Goal: Check status: Check status

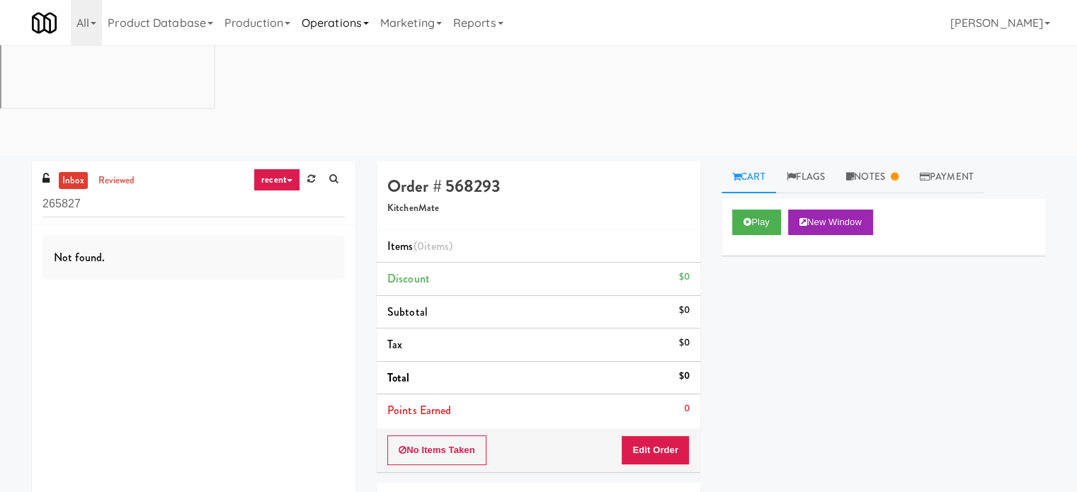
drag, startPoint x: 363, startPoint y: 22, endPoint x: 363, endPoint y: 32, distance: 9.9
click at [363, 23] on link "Operations" at bounding box center [335, 22] width 79 height 45
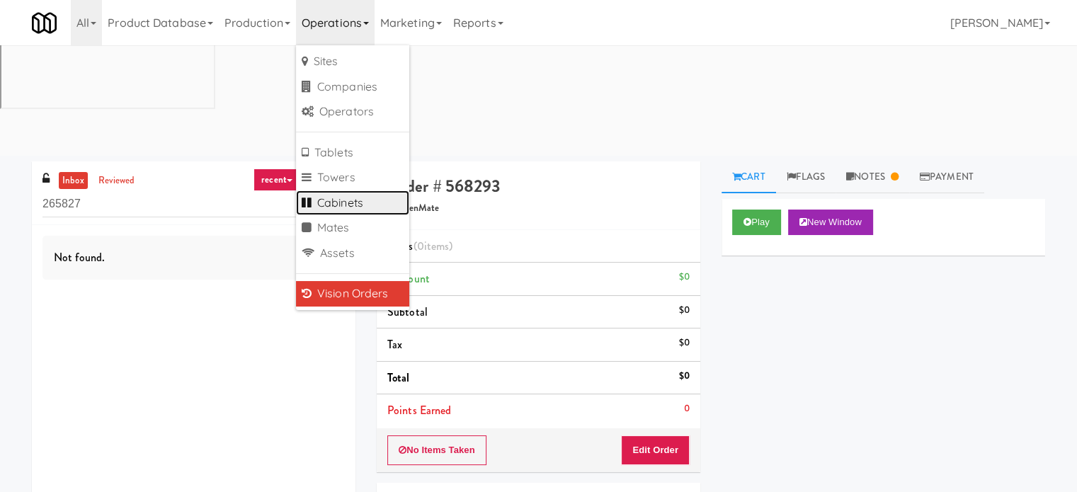
click at [349, 210] on link "Cabinets" at bounding box center [352, 204] width 113 height 26
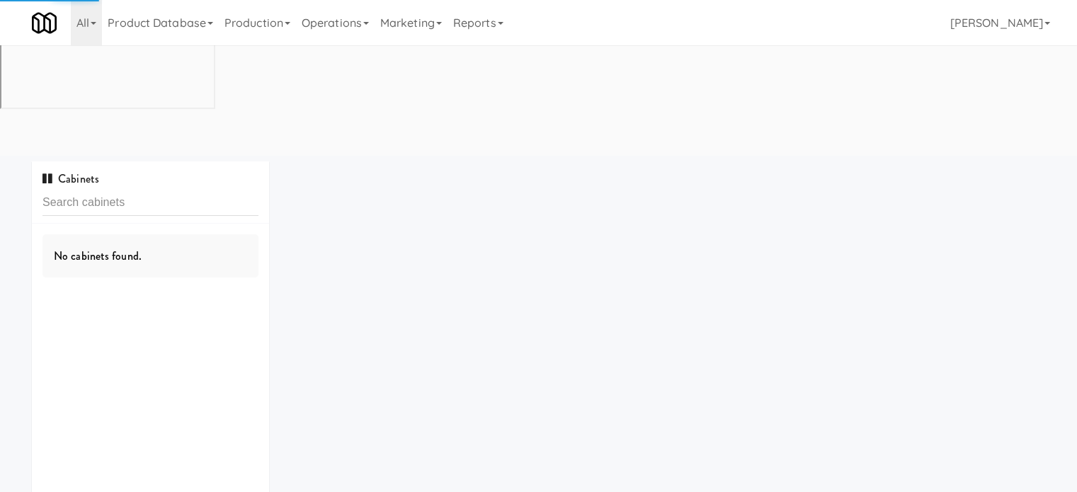
drag, startPoint x: 162, startPoint y: 107, endPoint x: 159, endPoint y: 91, distance: 16.0
click at [162, 162] on div "Cabinets" at bounding box center [150, 193] width 237 height 62
click at [157, 190] on input "text" at bounding box center [151, 203] width 216 height 26
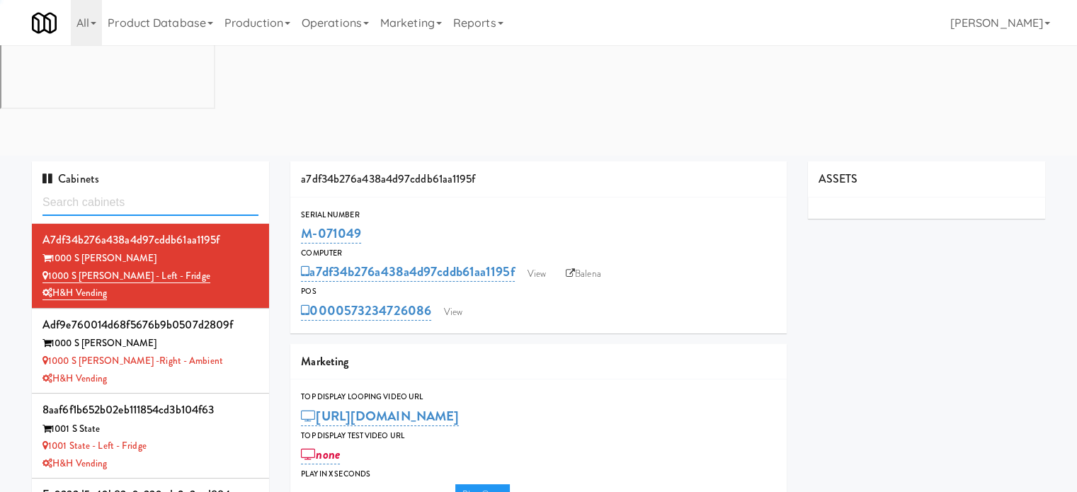
type input "Oliv Inside POOL"
type input "3"
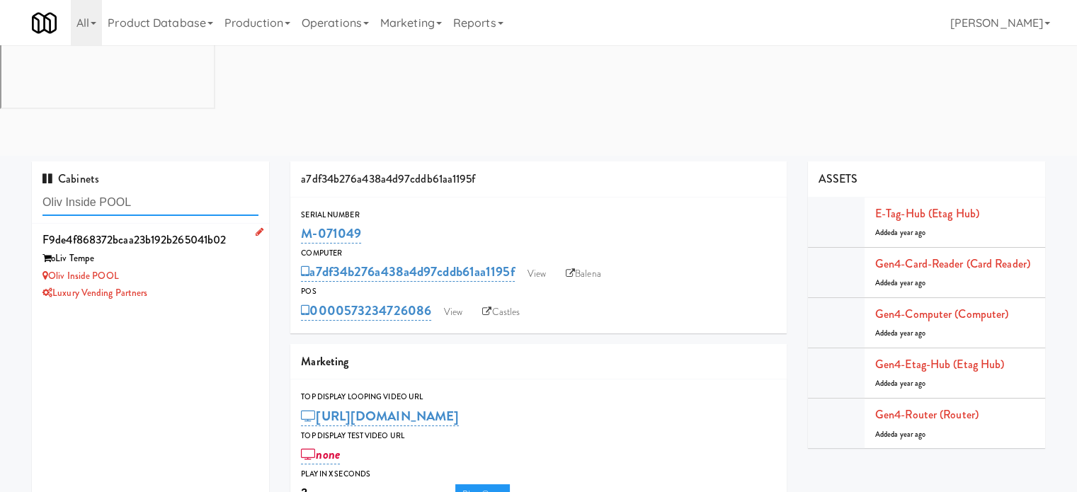
type input "Oliv Inside POOL"
drag, startPoint x: 196, startPoint y: 144, endPoint x: 196, endPoint y: 152, distance: 8.5
click at [196, 250] on div "oLiv Tempe" at bounding box center [151, 259] width 216 height 18
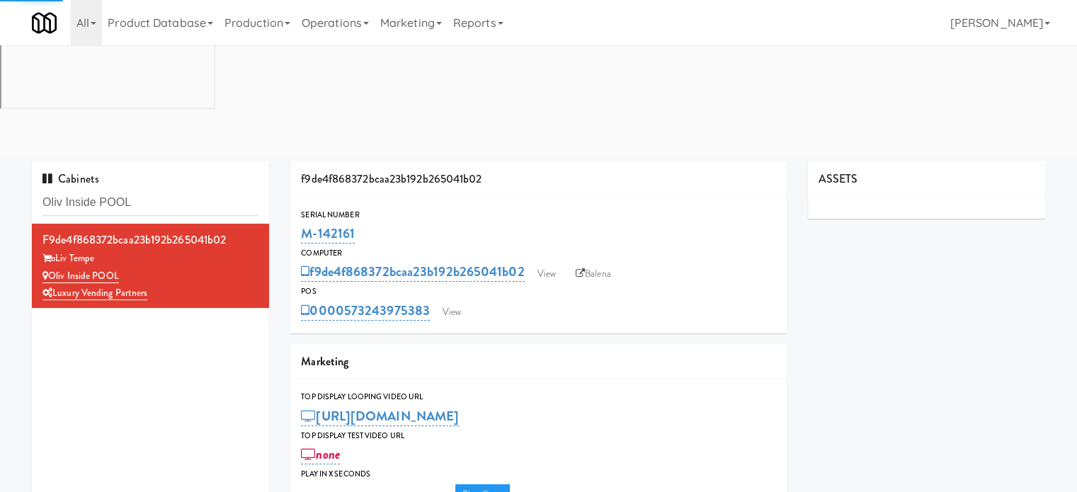
type input "3"
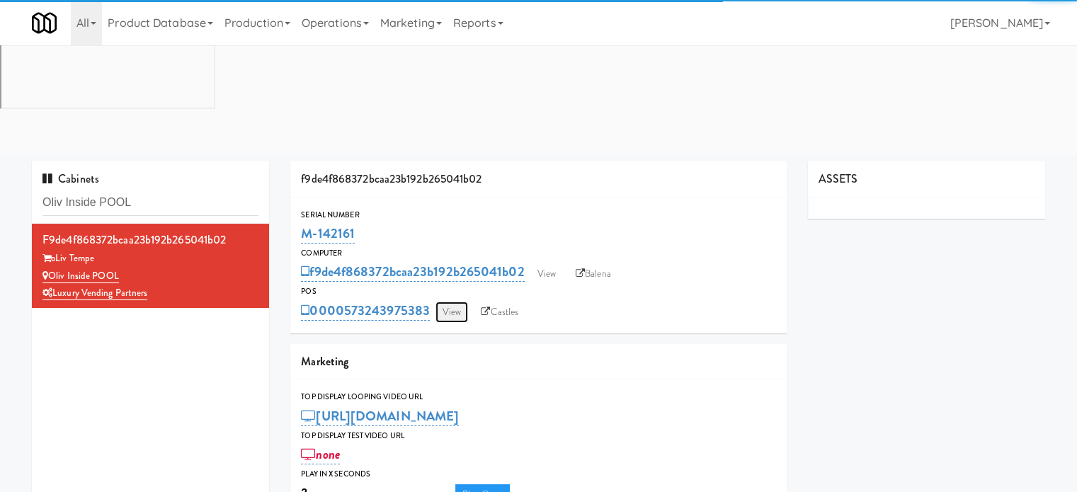
click at [455, 302] on link "View" at bounding box center [452, 312] width 33 height 21
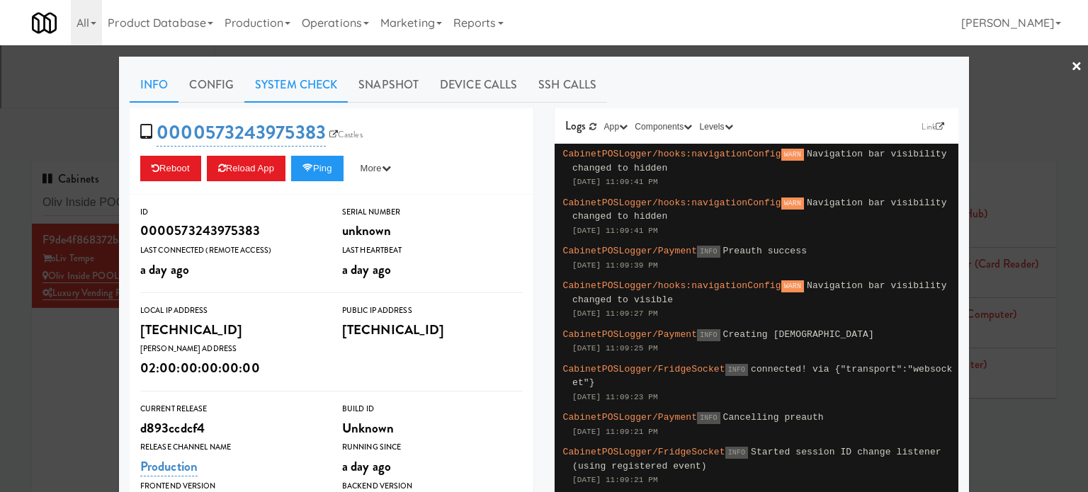
click at [300, 87] on link "System Check" at bounding box center [295, 84] width 103 height 35
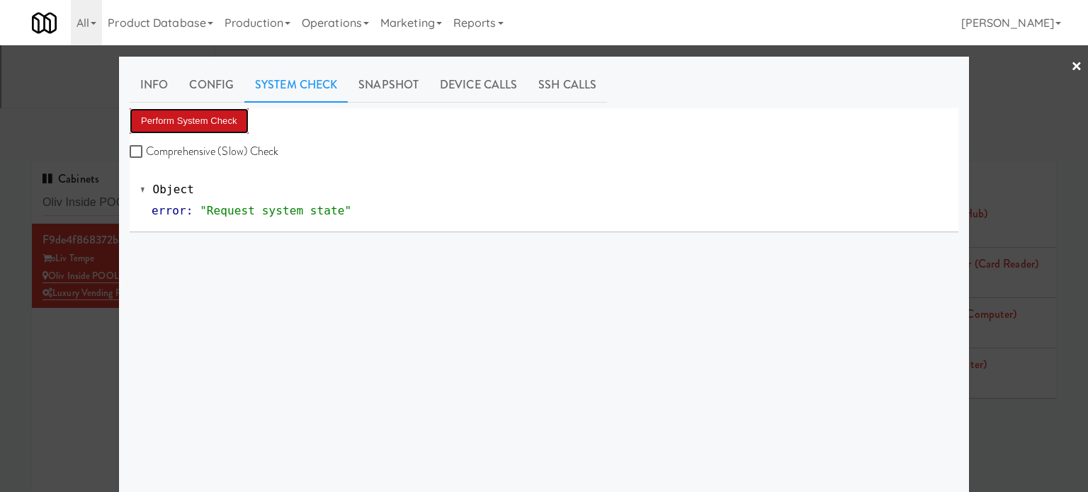
click at [211, 128] on button "Perform System Check" at bounding box center [189, 121] width 119 height 26
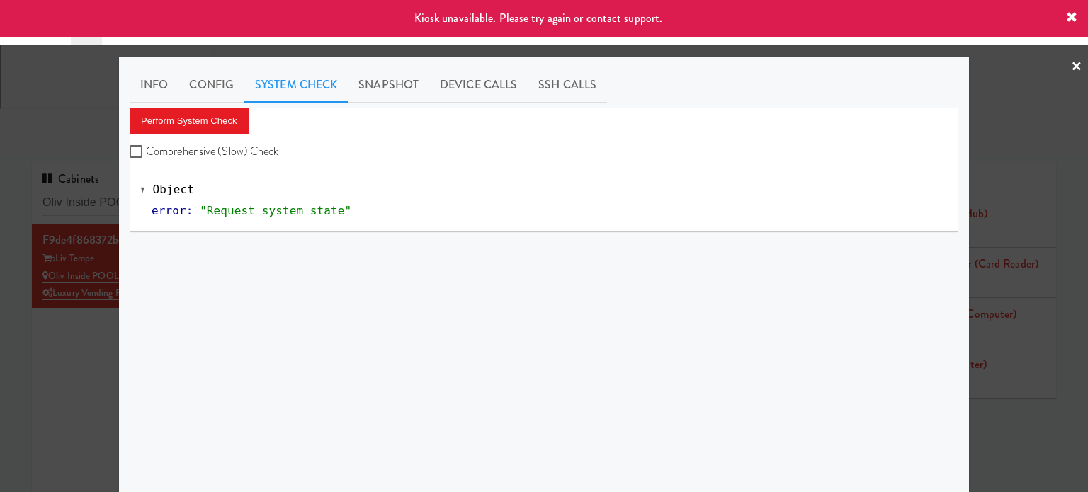
click at [72, 234] on div at bounding box center [544, 246] width 1088 height 492
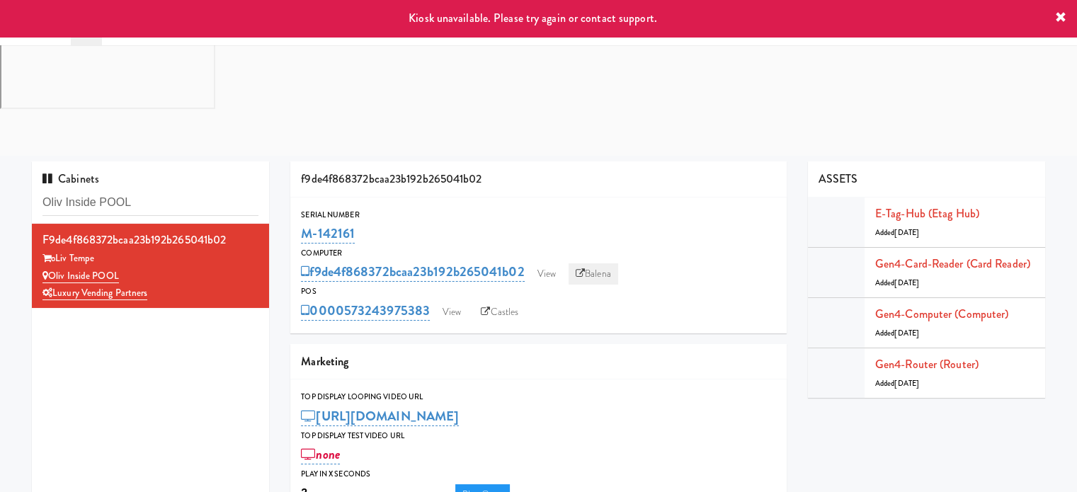
click at [594, 264] on link "Balena" at bounding box center [594, 274] width 50 height 21
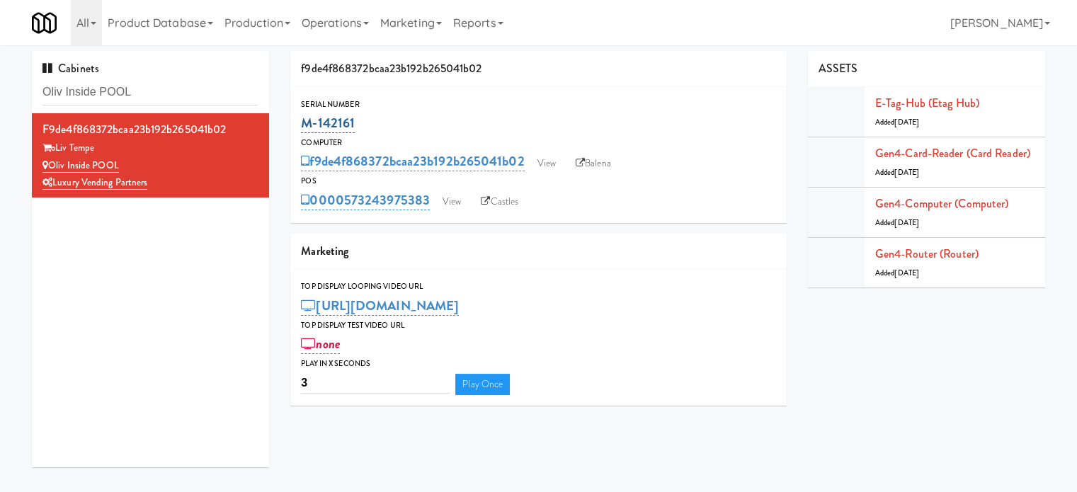
drag, startPoint x: 357, startPoint y: 123, endPoint x: 304, endPoint y: 128, distance: 53.4
click at [304, 128] on div "M-142161" at bounding box center [538, 123] width 475 height 24
copy link "M-142161"
click at [176, 100] on input "Oliv Inside POOL" at bounding box center [151, 92] width 216 height 26
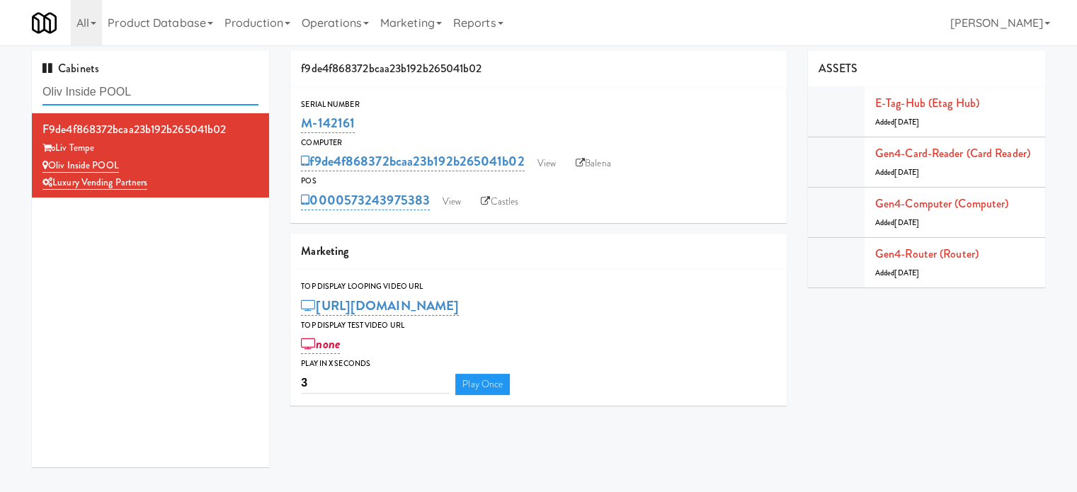
click at [176, 100] on input "Oliv Inside POOL" at bounding box center [151, 92] width 216 height 26
click at [176, 99] on input "Oliv Inside POOL" at bounding box center [151, 92] width 216 height 26
paste input "Avant HP - Cooler - Middle"
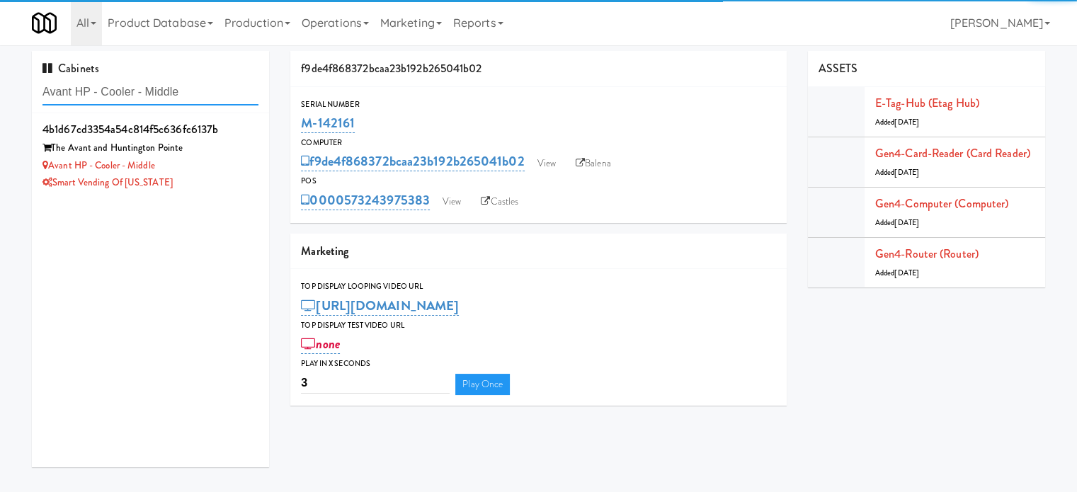
type input "Avant HP - Cooler - Middle"
click at [249, 197] on li "4b1d67cd3354a54c814f5c636fc6137b The Avant and Huntington Pointe Avant HP - Coo…" at bounding box center [150, 155] width 237 height 84
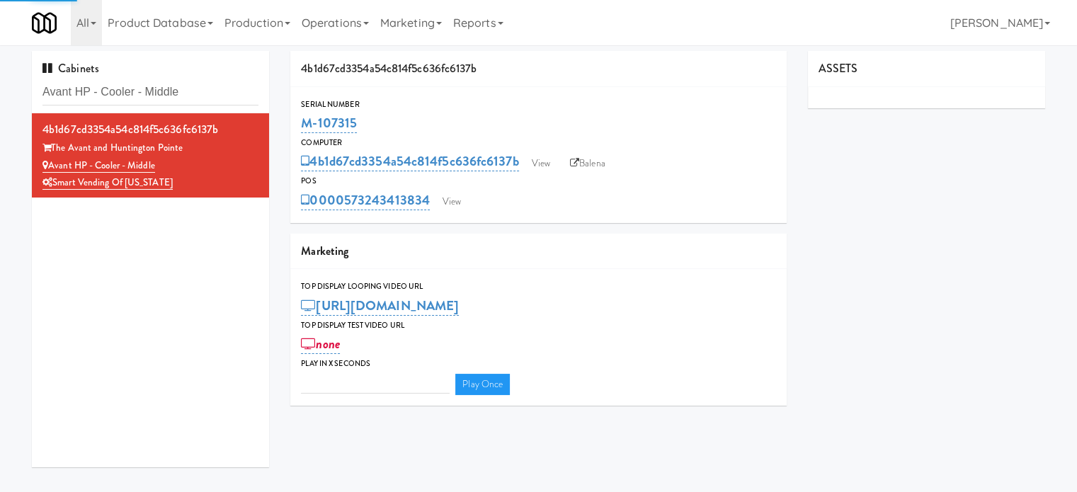
type input "3"
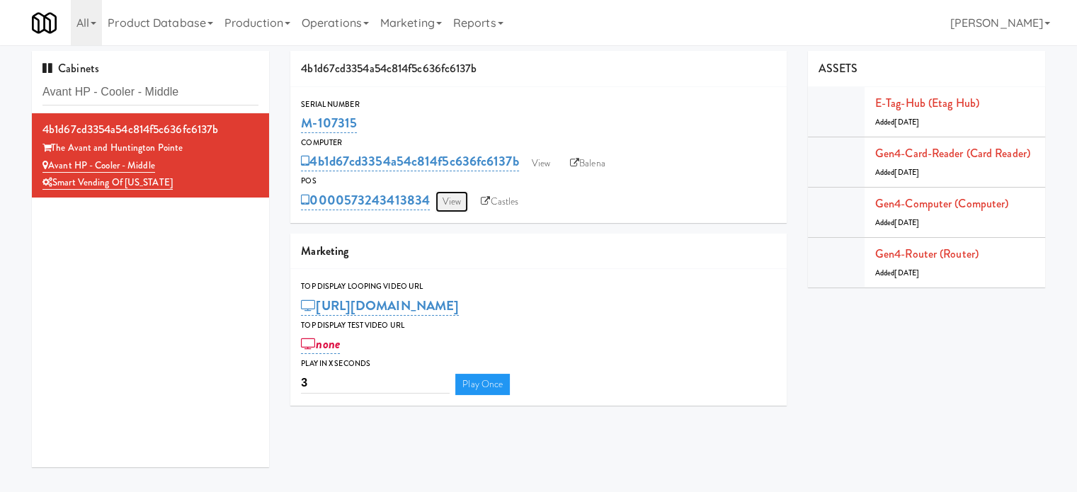
click at [449, 200] on link "View" at bounding box center [452, 201] width 33 height 21
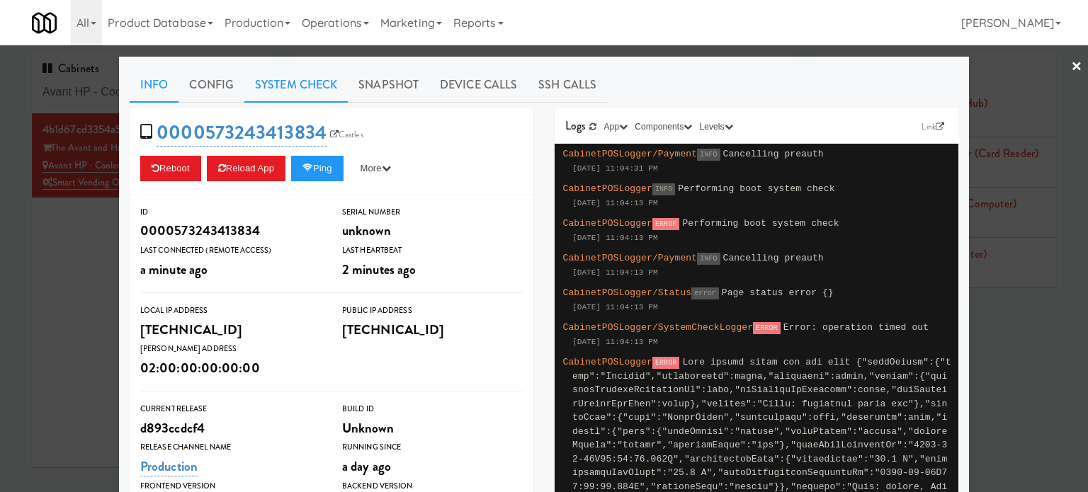
click at [276, 84] on link "System Check" at bounding box center [295, 84] width 103 height 35
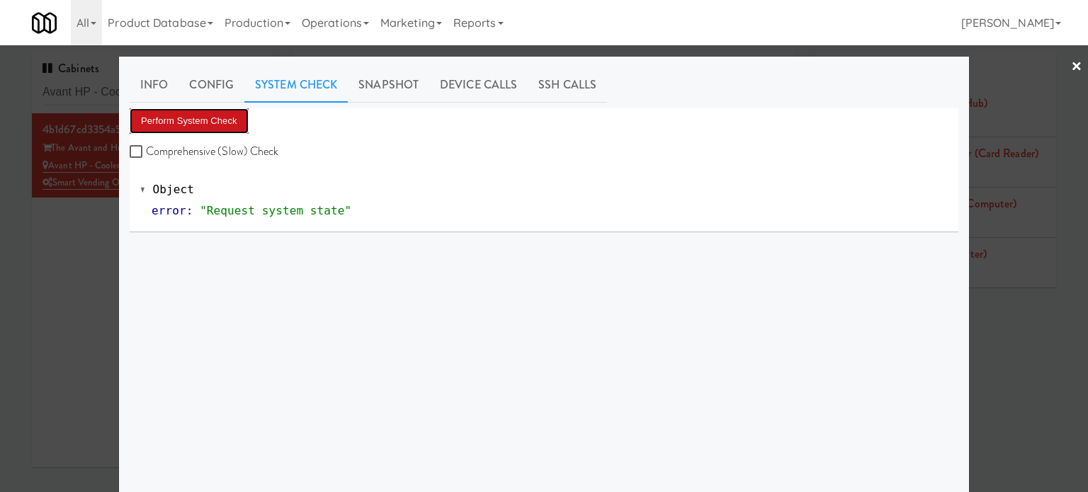
click at [222, 125] on button "Perform System Check" at bounding box center [189, 121] width 119 height 26
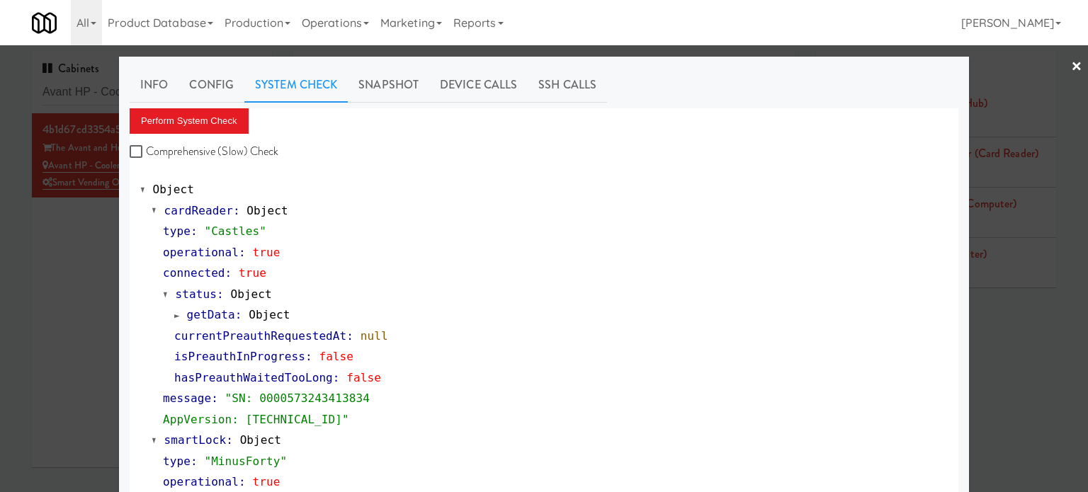
drag, startPoint x: 82, startPoint y: 320, endPoint x: 533, endPoint y: 283, distance: 452.8
click at [82, 320] on div at bounding box center [544, 246] width 1088 height 492
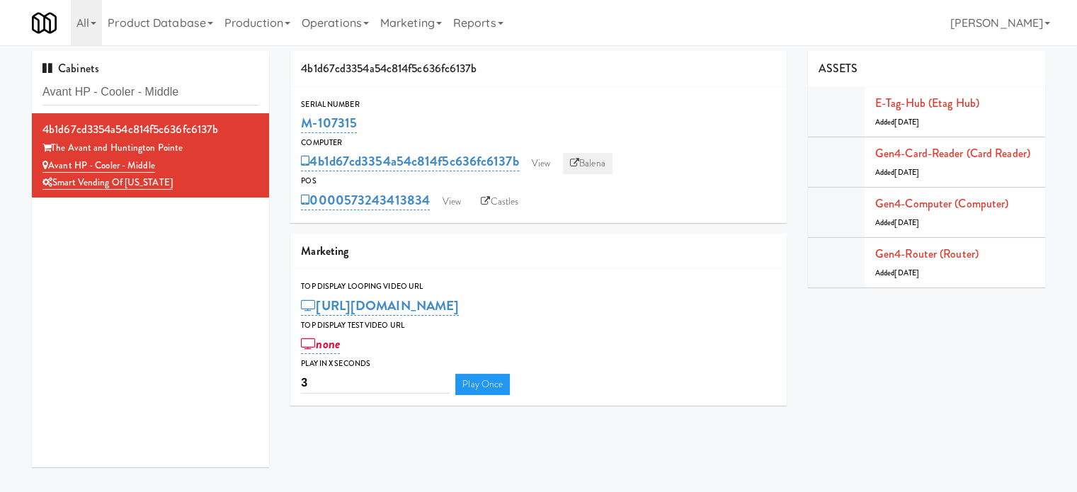
click at [609, 164] on link "Balena" at bounding box center [588, 163] width 50 height 21
click at [541, 160] on link "View" at bounding box center [541, 163] width 33 height 21
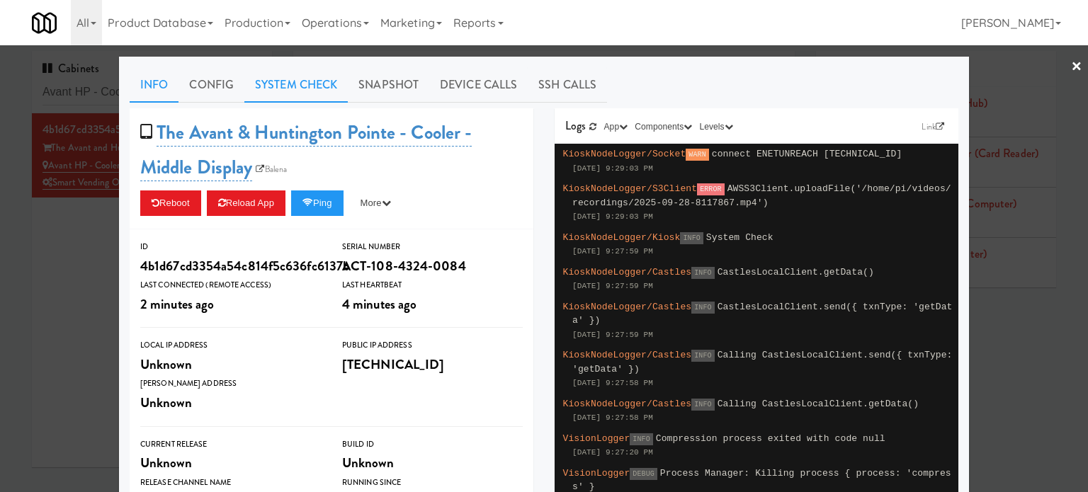
click at [300, 74] on link "System Check" at bounding box center [295, 84] width 103 height 35
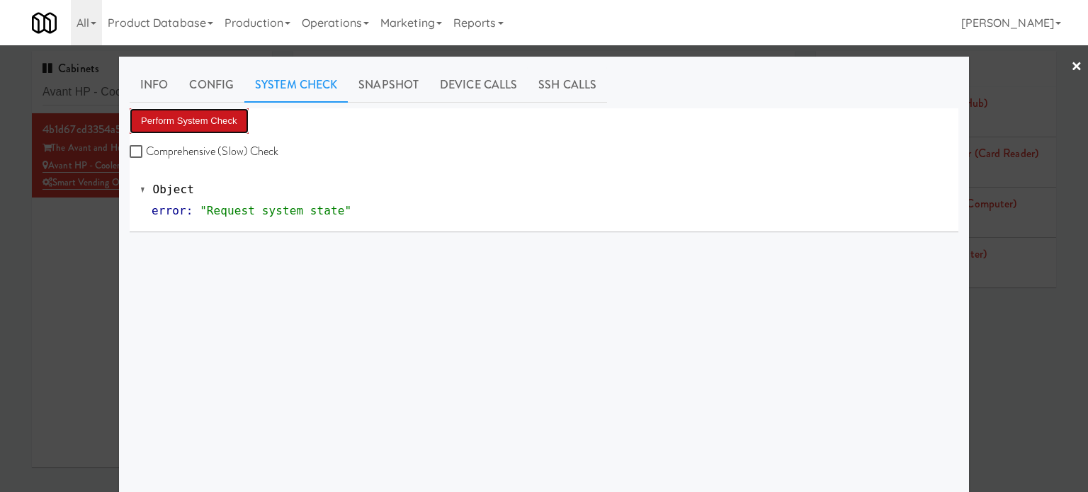
click at [234, 114] on button "Perform System Check" at bounding box center [189, 121] width 119 height 26
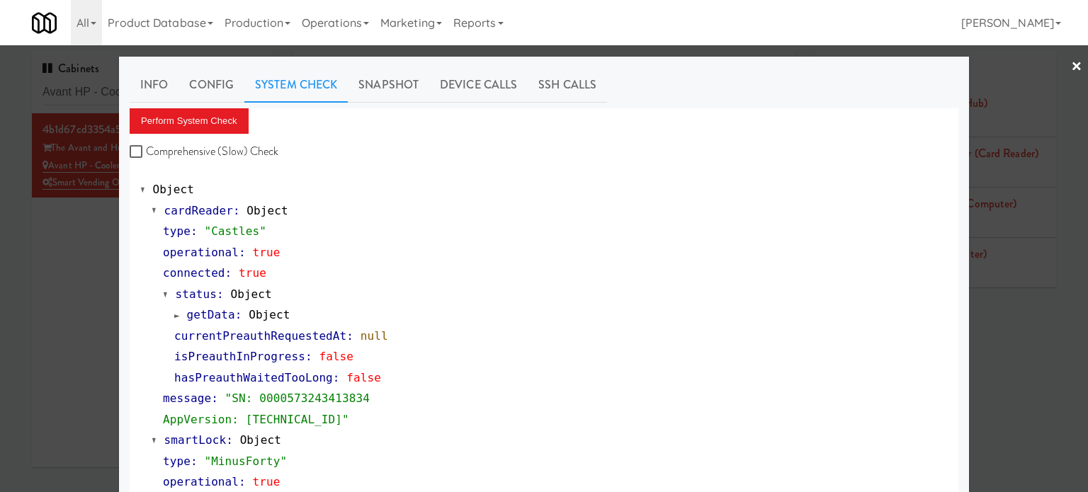
drag, startPoint x: 44, startPoint y: 257, endPoint x: 255, endPoint y: 177, distance: 225.8
click at [54, 253] on div at bounding box center [544, 246] width 1088 height 492
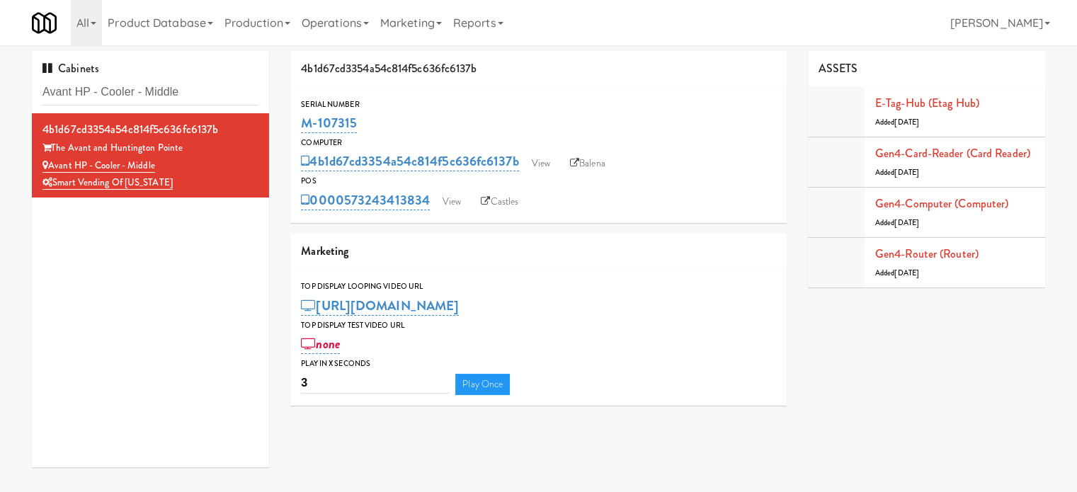
drag, startPoint x: 363, startPoint y: 118, endPoint x: 295, endPoint y: 128, distance: 68.7
click at [295, 128] on div "Serial Number M-107315" at bounding box center [538, 117] width 497 height 38
copy link "M-107315"
